Goal: Task Accomplishment & Management: Manage account settings

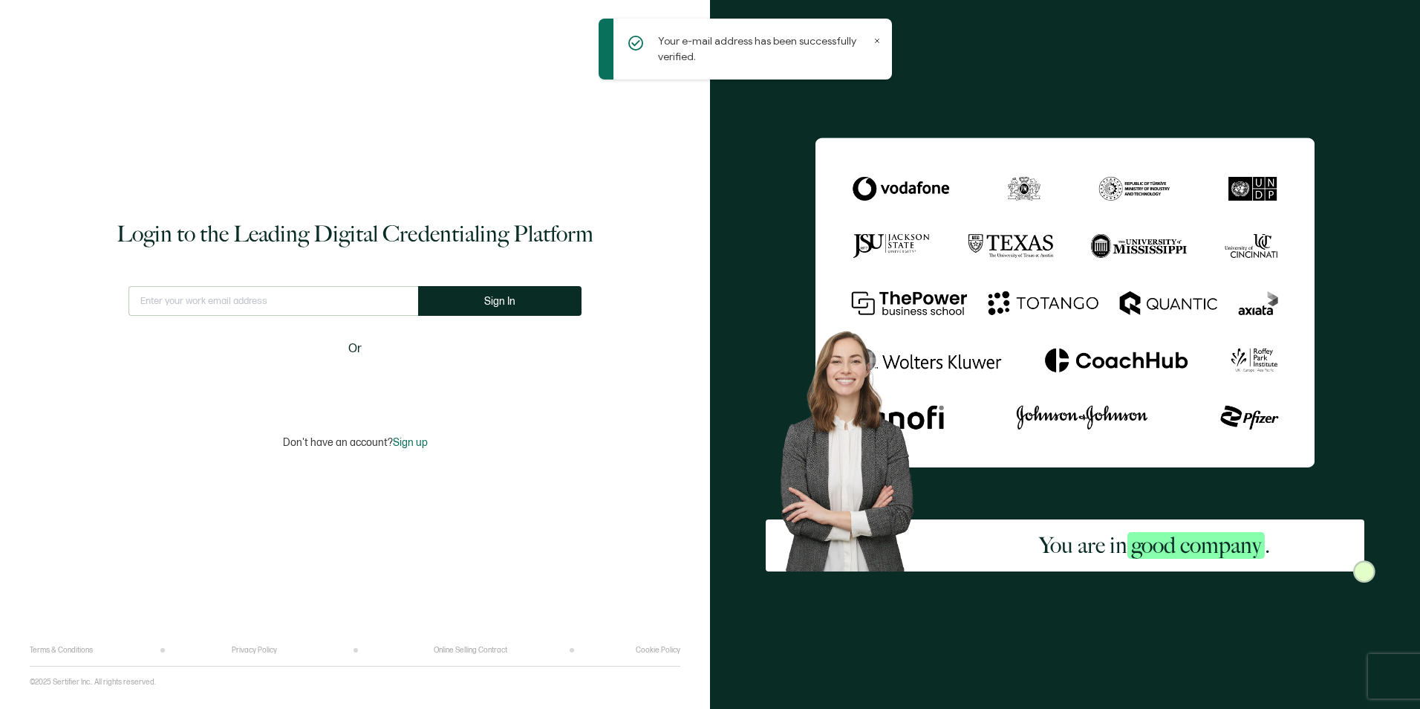
click at [229, 296] on input "text" at bounding box center [273, 301] width 290 height 30
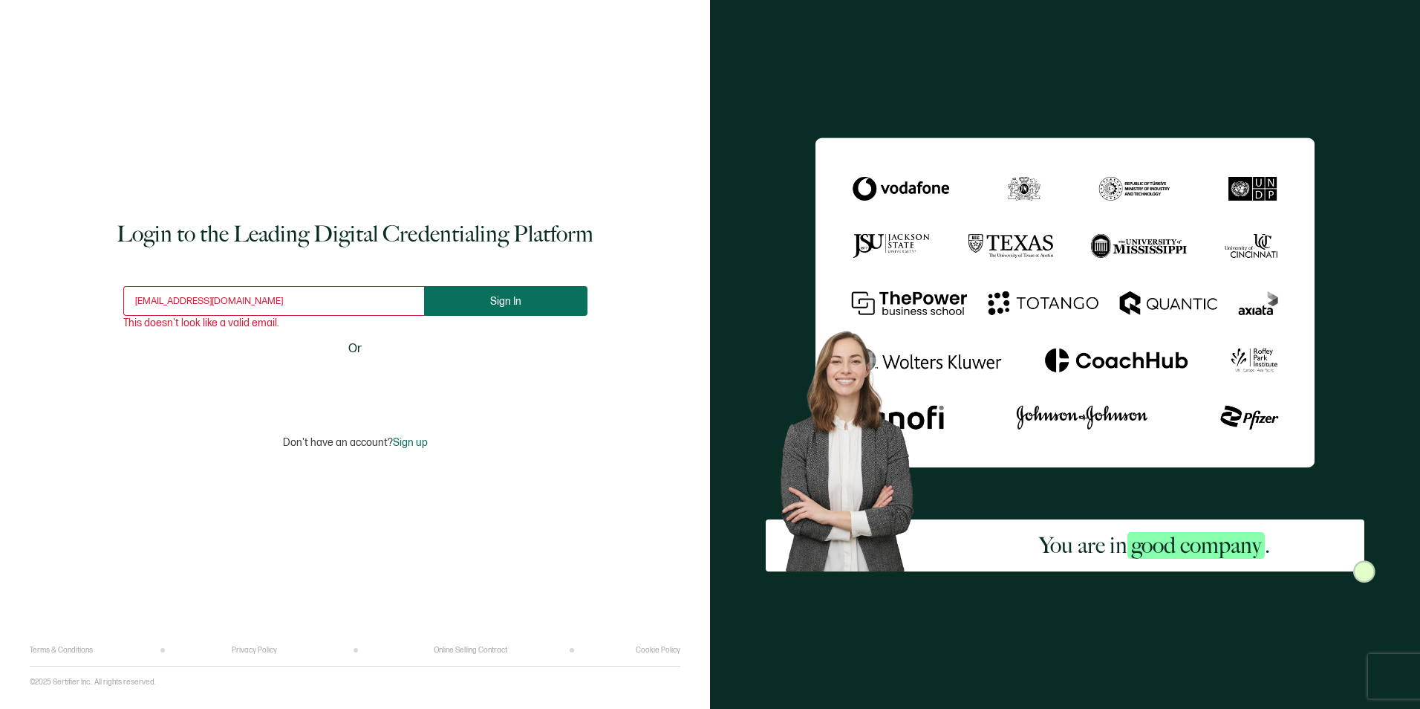
click at [518, 296] on button "Sign In" at bounding box center [505, 301] width 163 height 30
click at [314, 302] on input "[EMAIL_ADDRESS][DOMAIN_NAME]" at bounding box center [273, 301] width 301 height 30
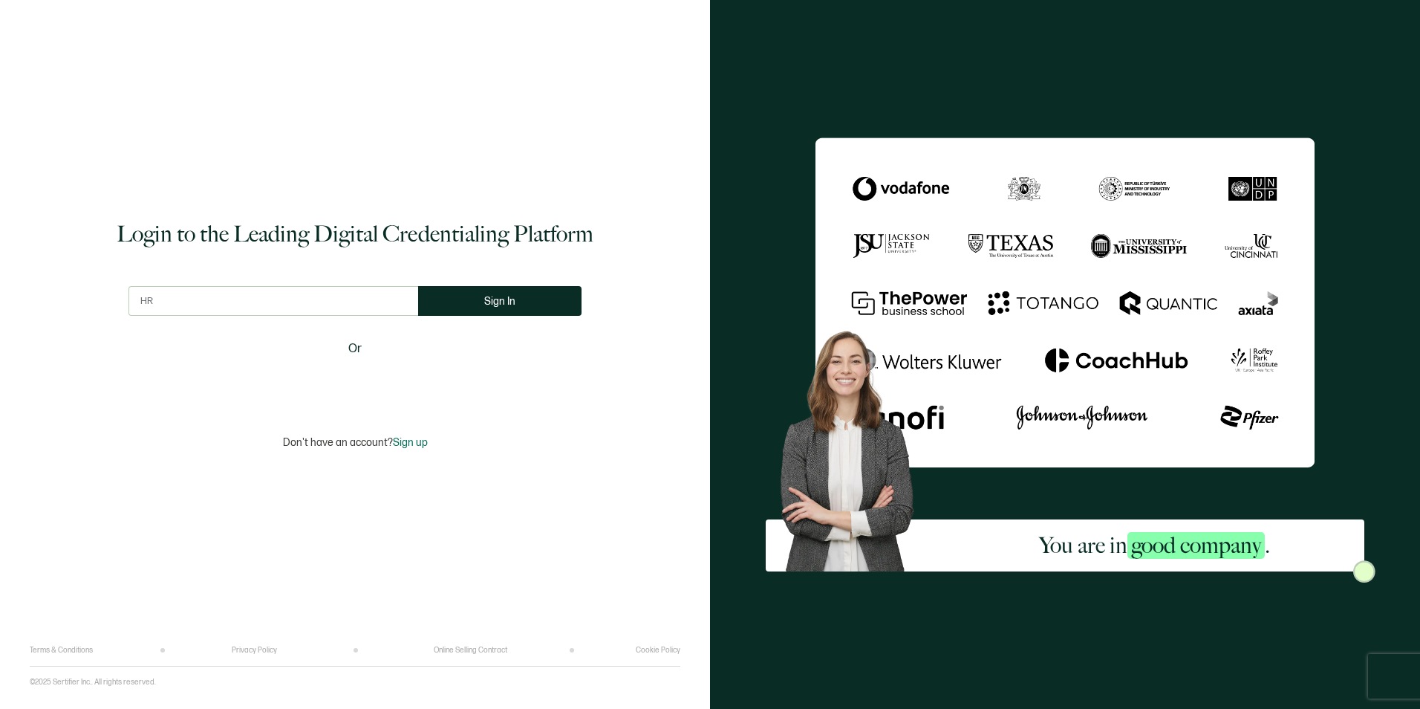
type input "H"
